Goal: Find specific page/section: Find specific page/section

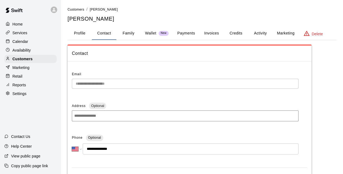
select select "**"
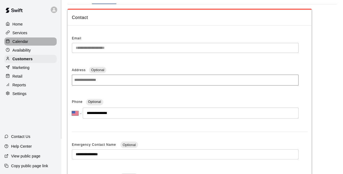
click at [19, 43] on p "Calendar" at bounding box center [20, 41] width 16 height 5
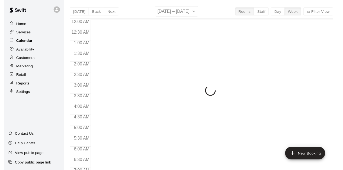
scroll to position [344, 0]
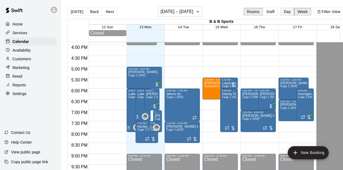
click at [287, 14] on button "Day" at bounding box center [287, 12] width 14 height 8
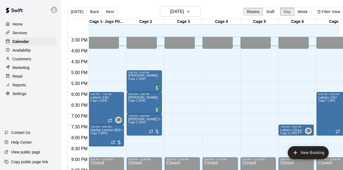
scroll to position [335, 0]
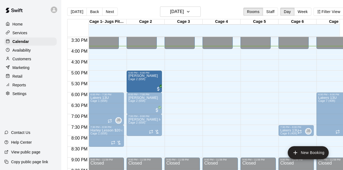
drag, startPoint x: 142, startPoint y: 77, endPoint x: 144, endPoint y: 80, distance: 3.6
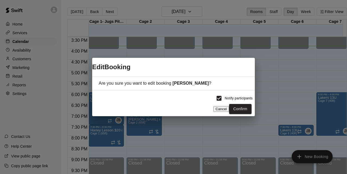
click at [219, 106] on button "Cancel" at bounding box center [221, 109] width 16 height 6
